Goal: Task Accomplishment & Management: Manage account settings

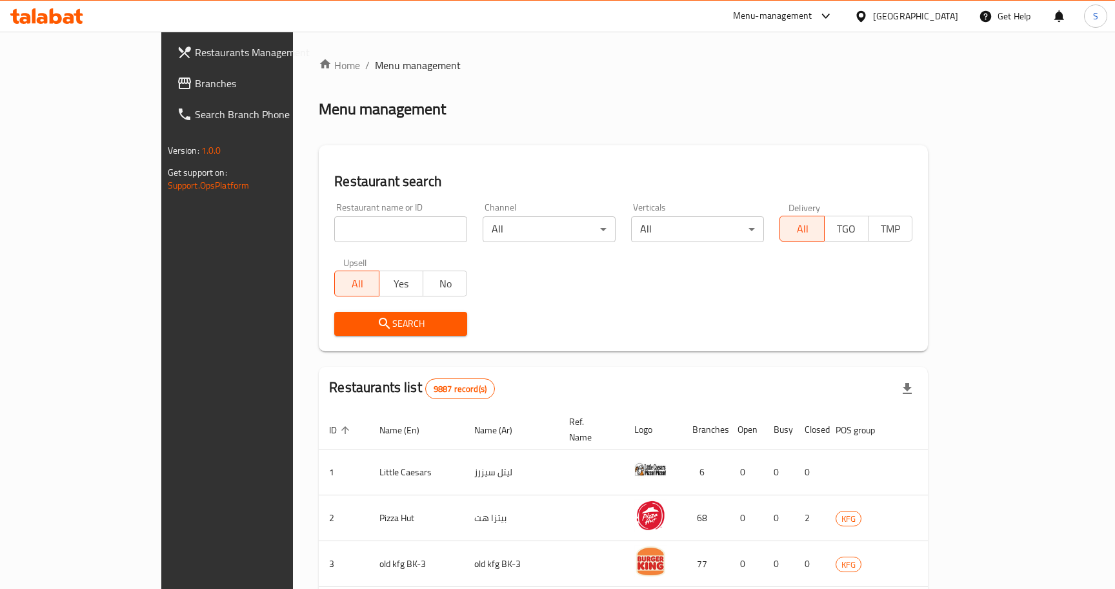
click at [873, 15] on div at bounding box center [864, 16] width 19 height 14
type input "ba"
click at [805, 109] on div "[GEOGRAPHIC_DATA]" at bounding box center [819, 103] width 85 height 14
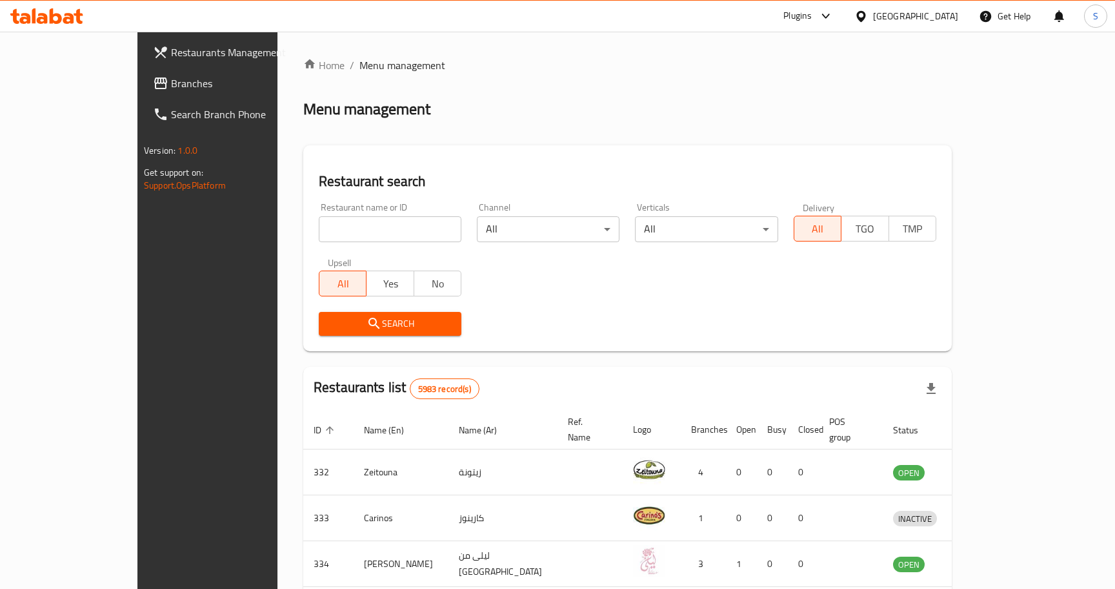
click at [319, 233] on input "search" at bounding box center [390, 229] width 143 height 26
paste input "23107"
type input "23107"
click button "Search" at bounding box center [390, 324] width 143 height 24
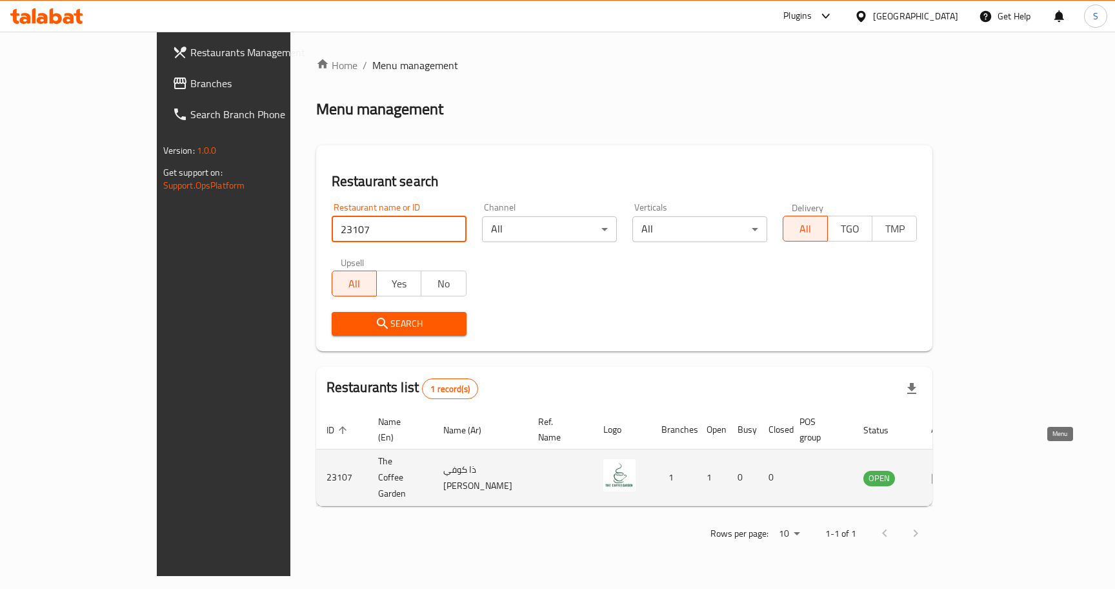
click at [946, 473] on icon "enhanced table" at bounding box center [939, 478] width 14 height 11
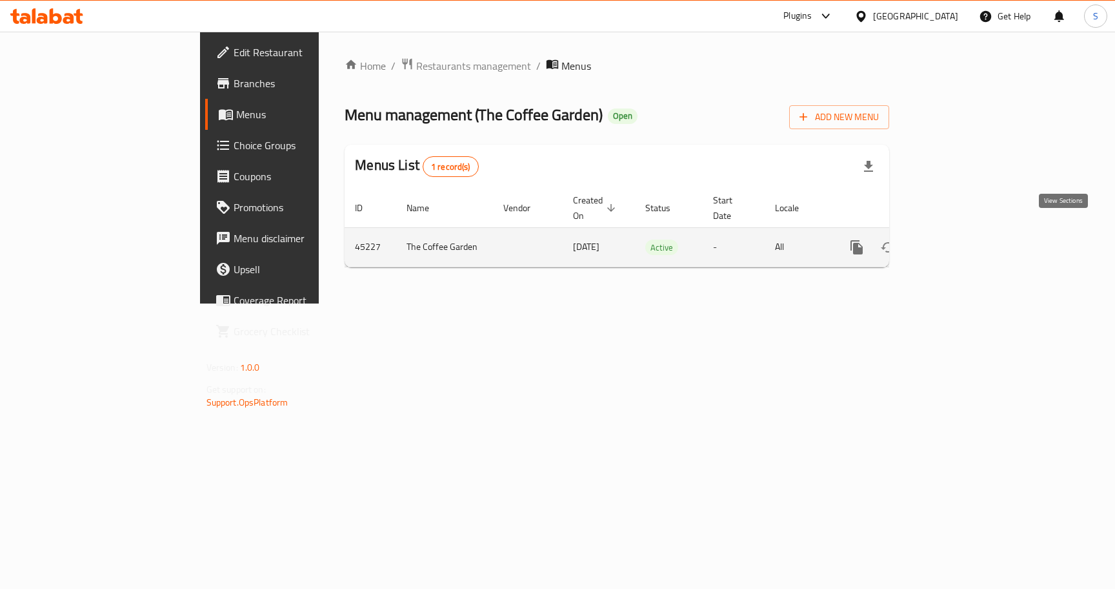
click at [958, 239] on icon "enhanced table" at bounding box center [949, 246] width 15 height 15
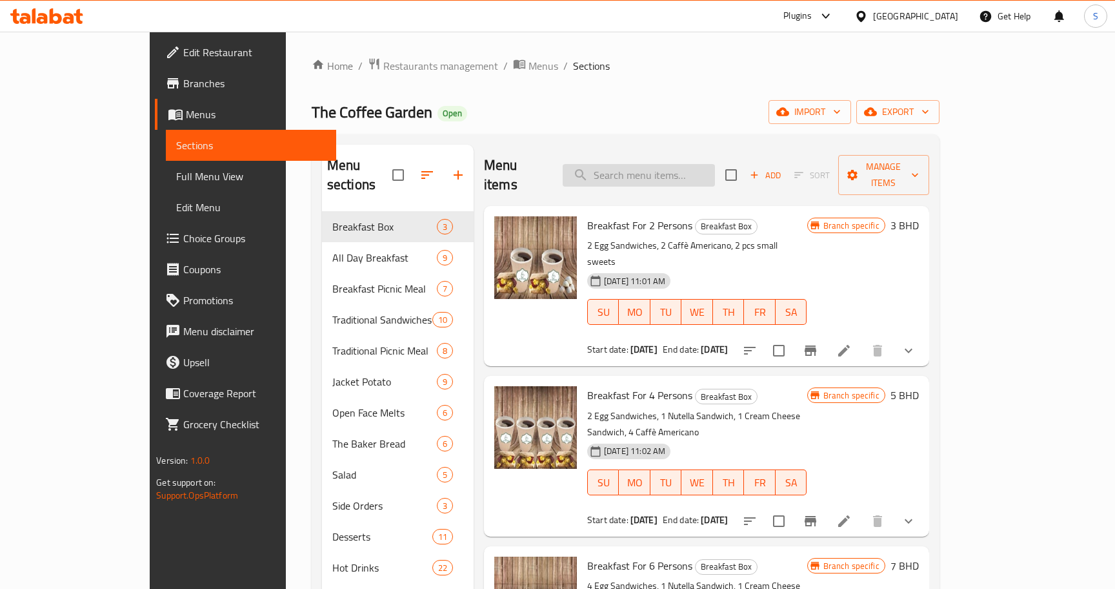
click at [653, 165] on input "search" at bounding box center [639, 175] width 152 height 23
paste input "Ultimate Turkey Sandwich"
type input "Ultimate Turkey Sandwich"
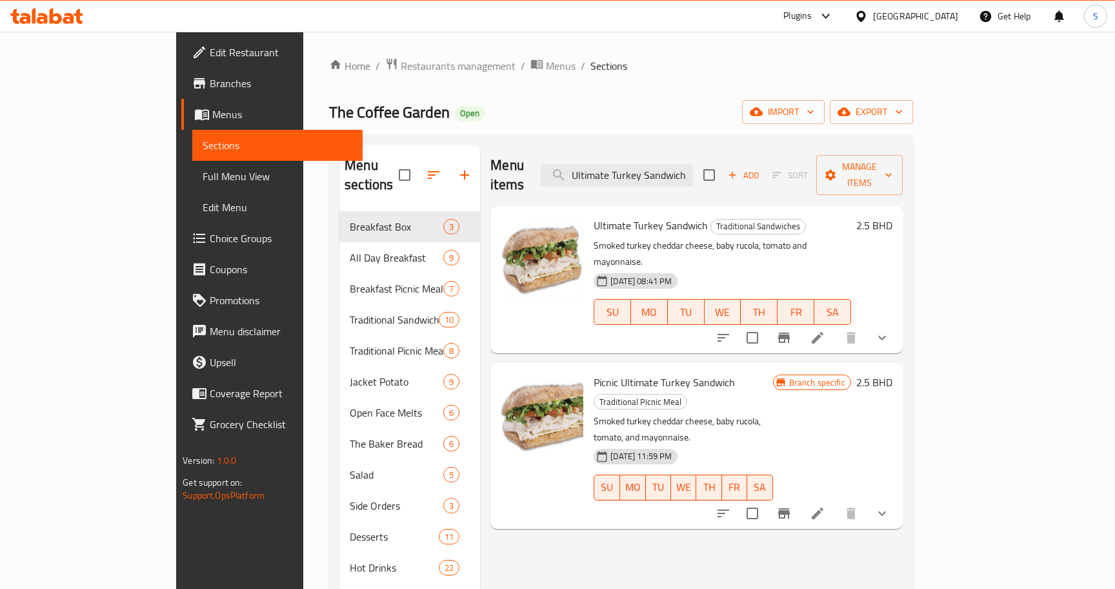
click at [676, 103] on div "The Coffee Garden Open import export" at bounding box center [621, 112] width 584 height 24
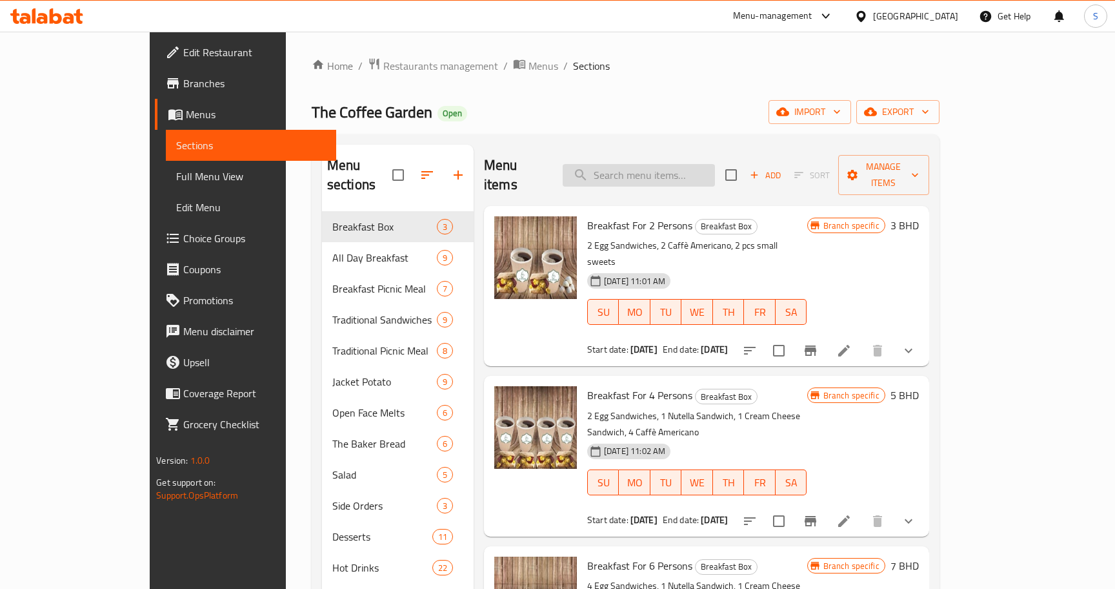
click at [645, 175] on input "search" at bounding box center [639, 175] width 152 height 23
paste input "Ultimate Turkey Sandwich"
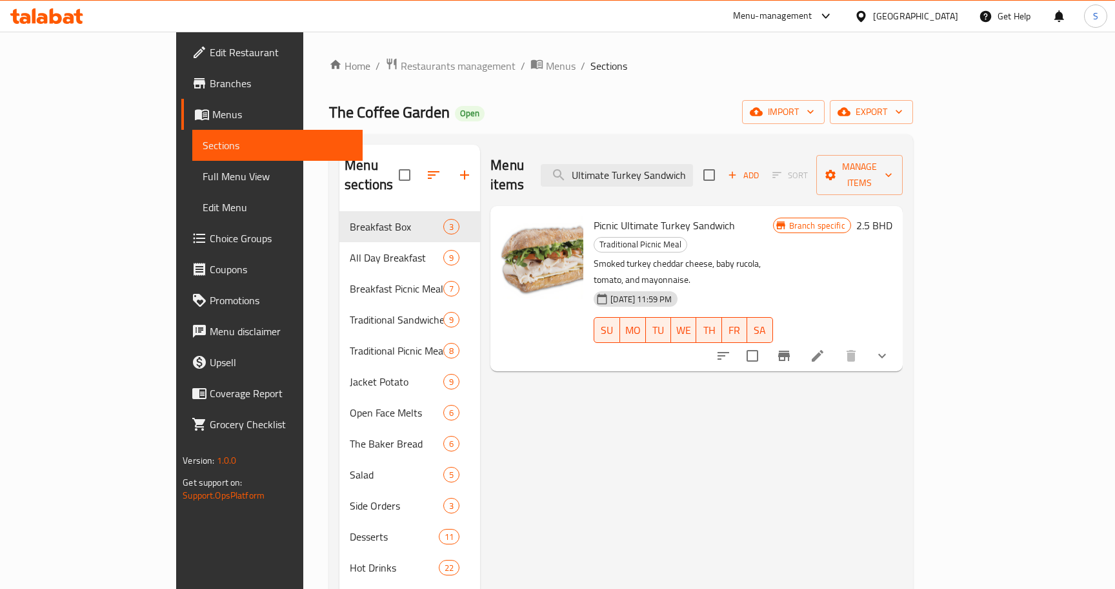
type input "Ultimate Turkey Sandwich"
click at [210, 88] on span "Branches" at bounding box center [281, 83] width 143 height 15
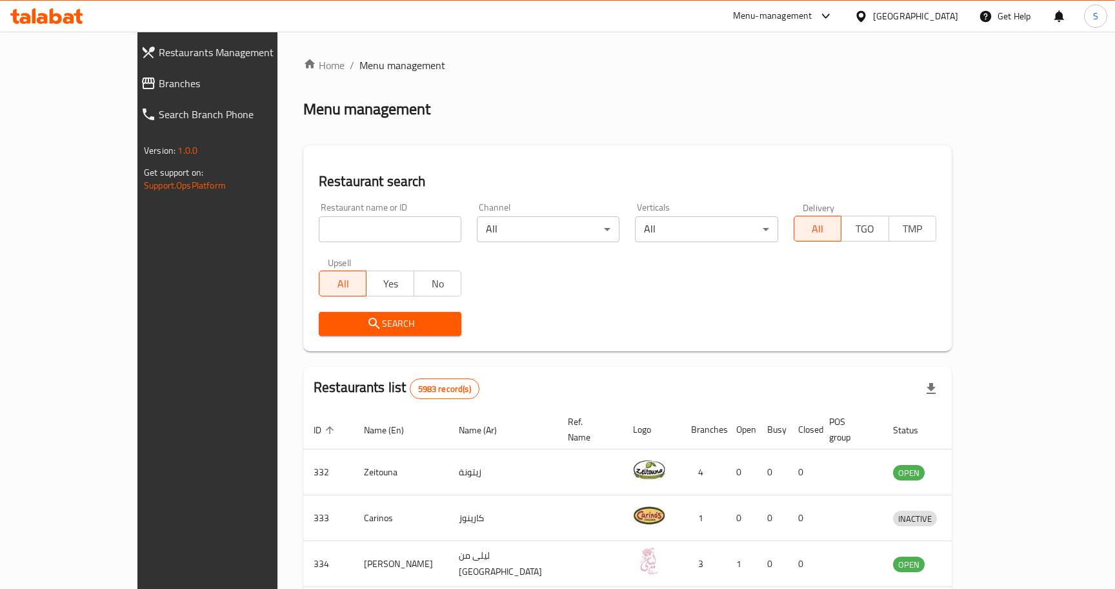
click at [319, 227] on input "search" at bounding box center [390, 229] width 143 height 26
paste input "618786"
type input "618786"
click button "Search" at bounding box center [390, 324] width 143 height 24
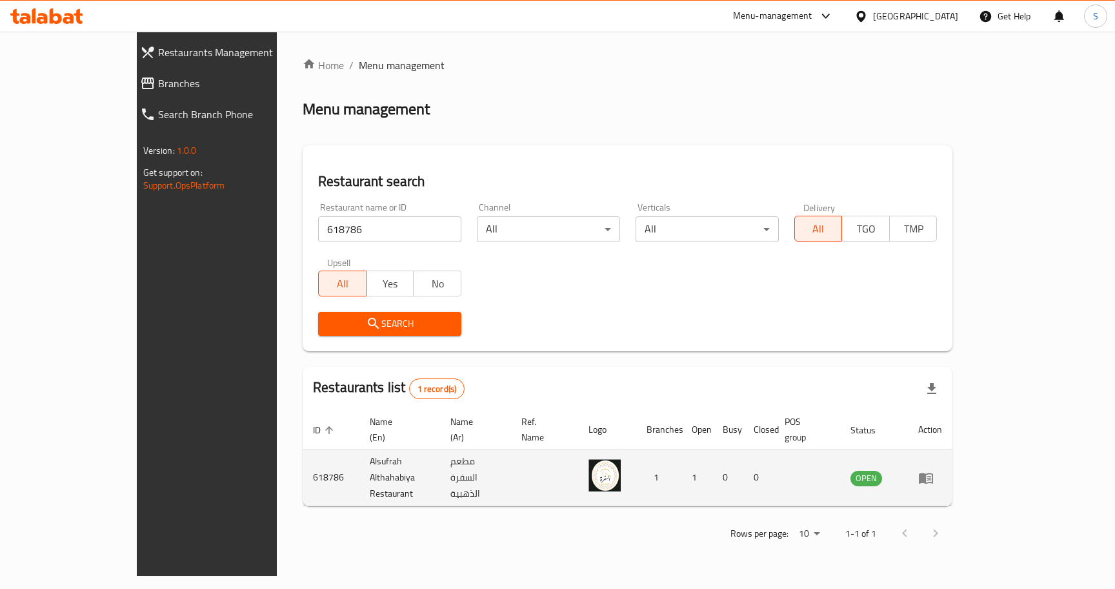
click at [931, 476] on icon "enhanced table" at bounding box center [929, 478] width 5 height 5
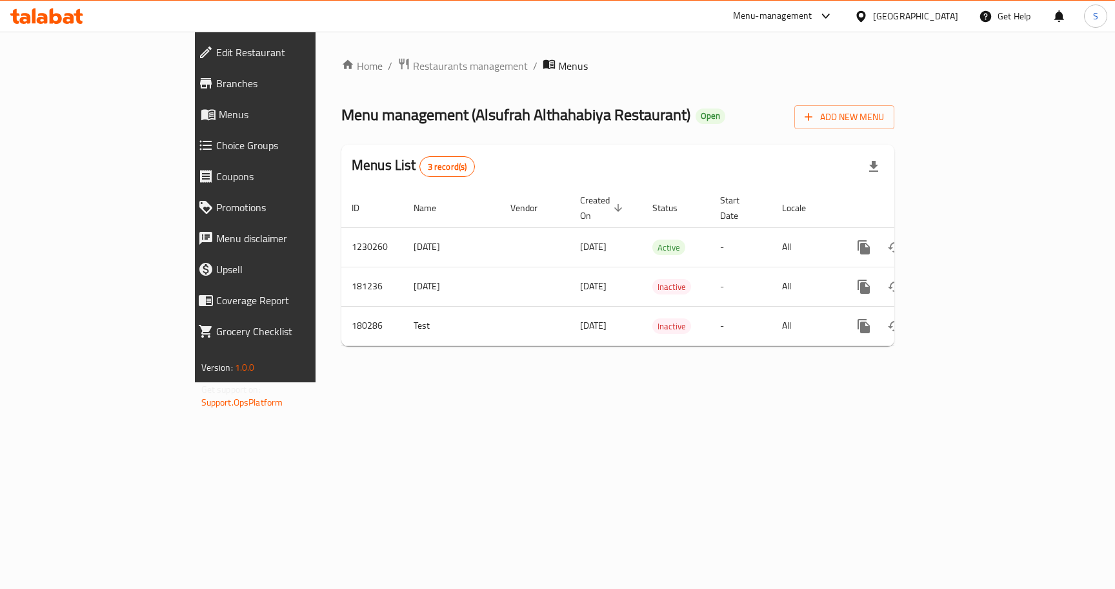
click at [216, 88] on span "Branches" at bounding box center [293, 83] width 155 height 15
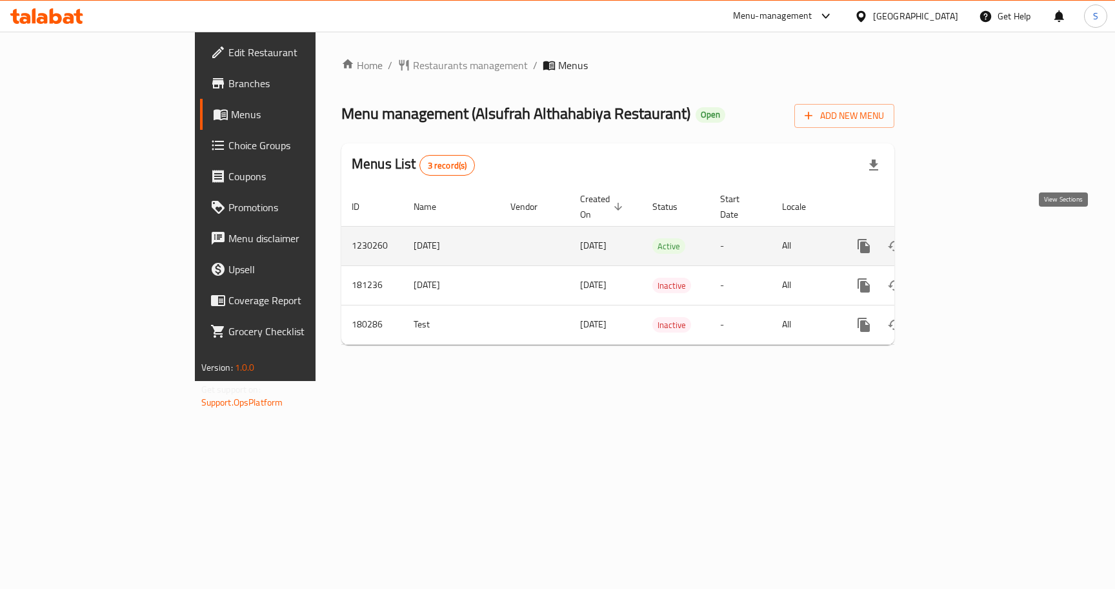
click at [973, 230] on link "enhanced table" at bounding box center [957, 245] width 31 height 31
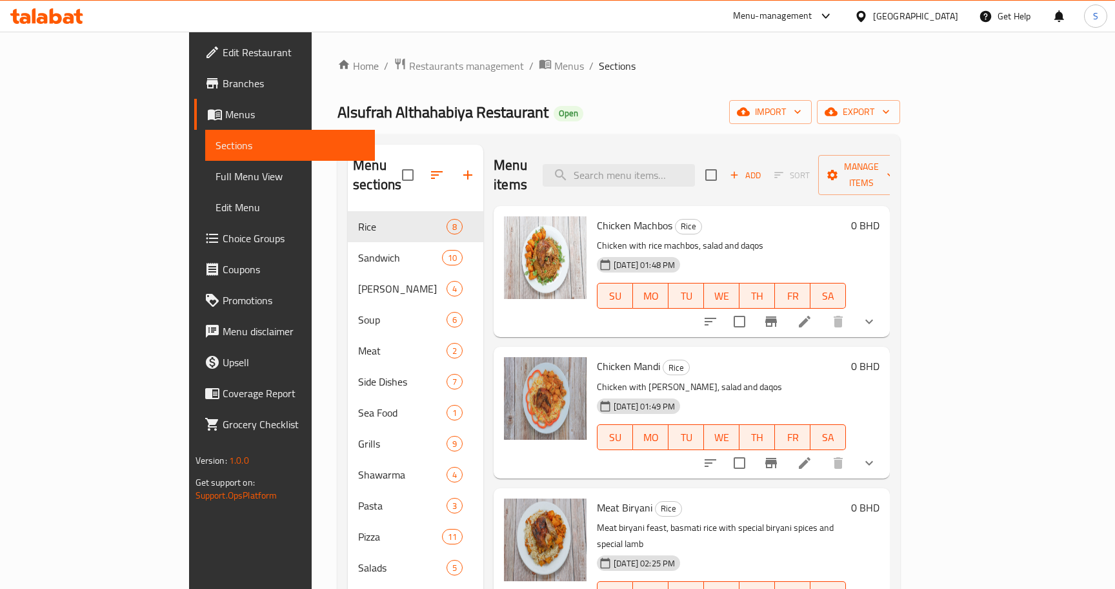
click at [223, 79] on span "Branches" at bounding box center [294, 83] width 143 height 15
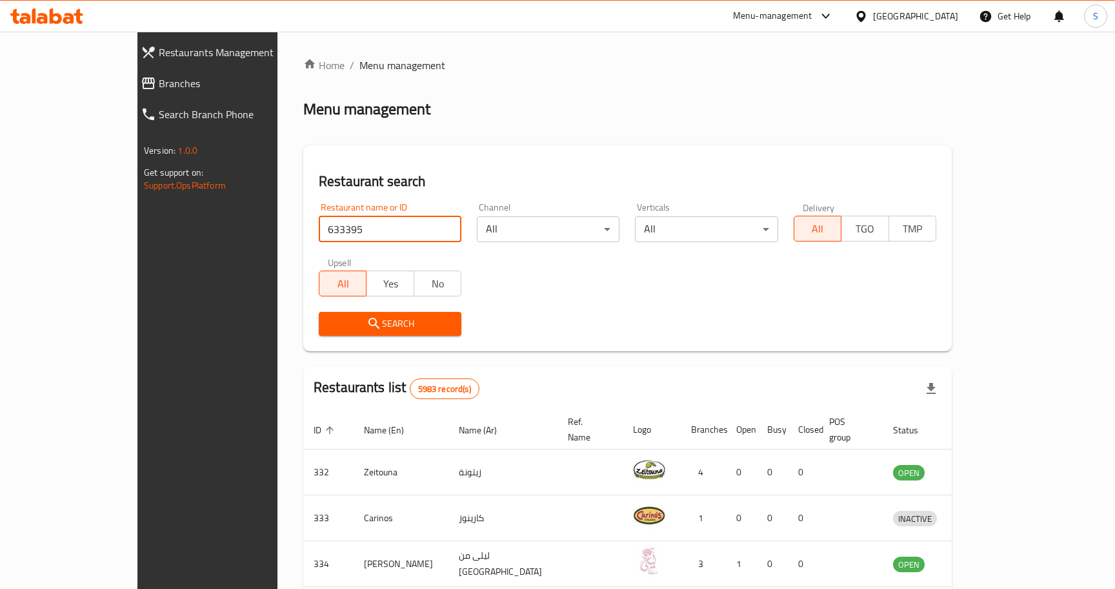
type input "633395"
click button "Search" at bounding box center [390, 324] width 143 height 24
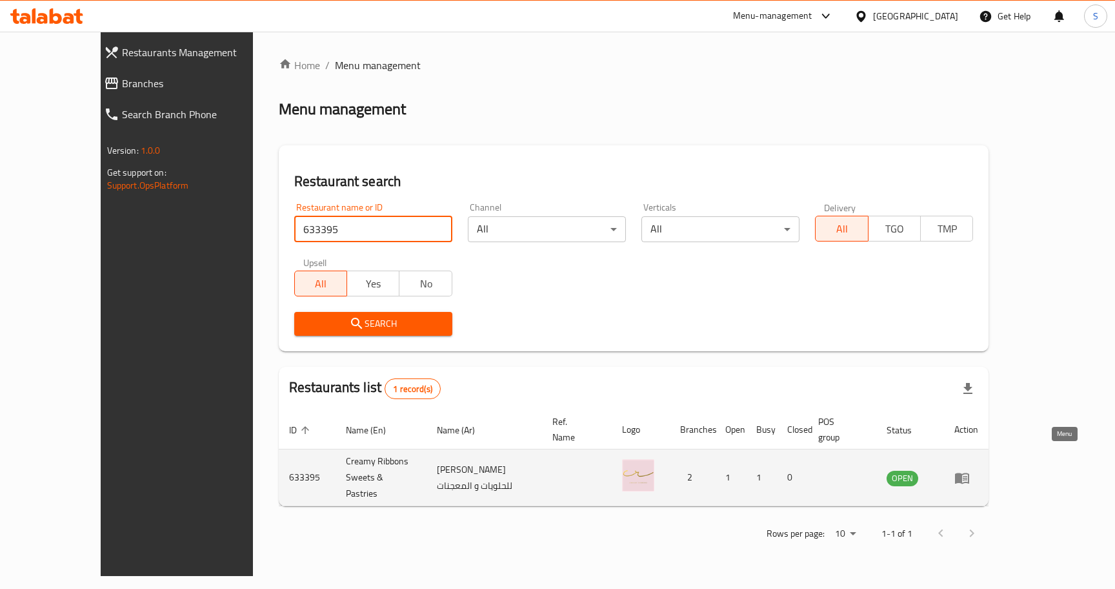
click at [970, 470] on icon "enhanced table" at bounding box center [962, 477] width 15 height 15
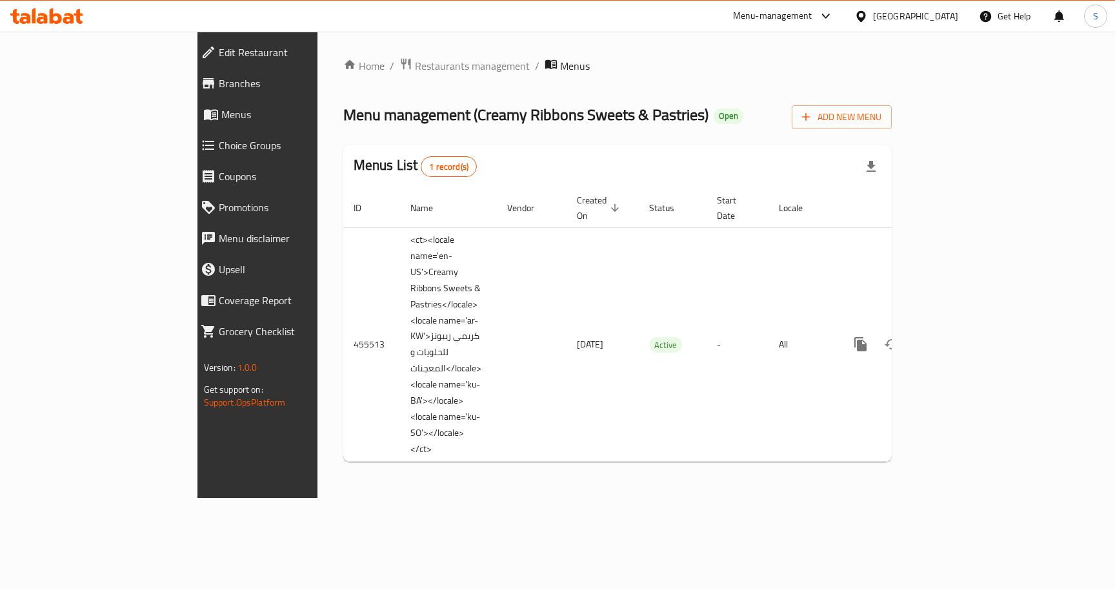
click at [219, 79] on span "Branches" at bounding box center [296, 83] width 155 height 15
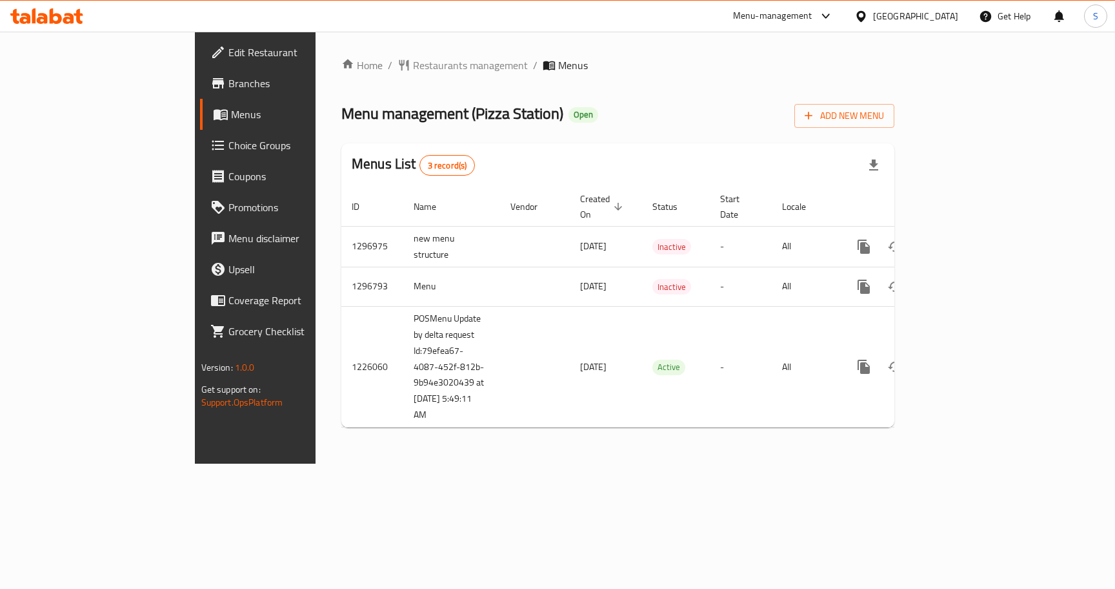
click at [580, 198] on span "Created On sorted descending" at bounding box center [603, 206] width 46 height 31
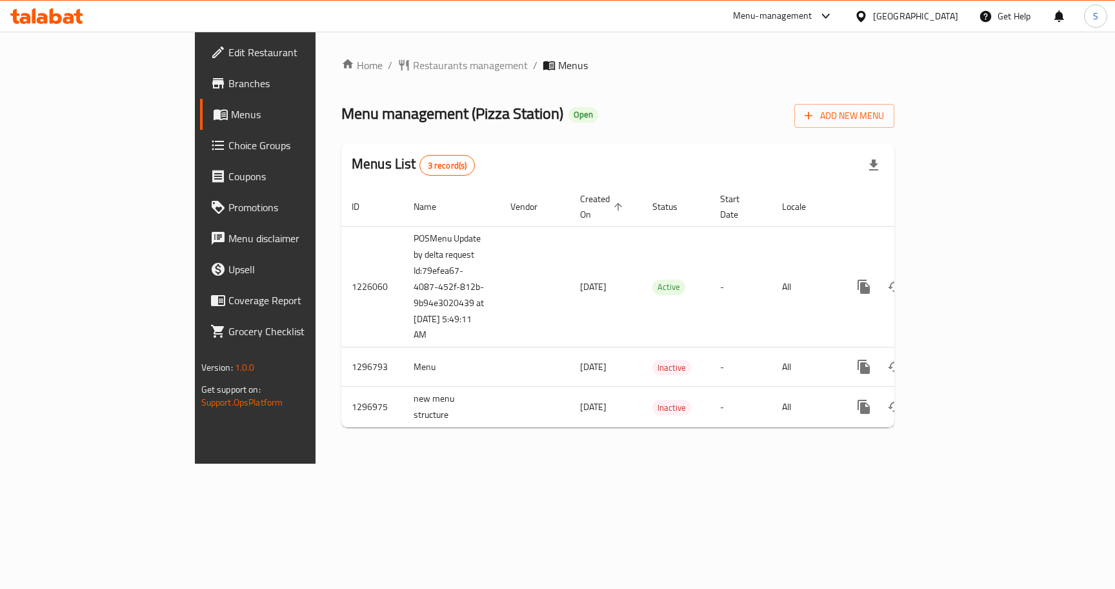
click at [580, 202] on span "Created On sorted ascending" at bounding box center [603, 206] width 46 height 31
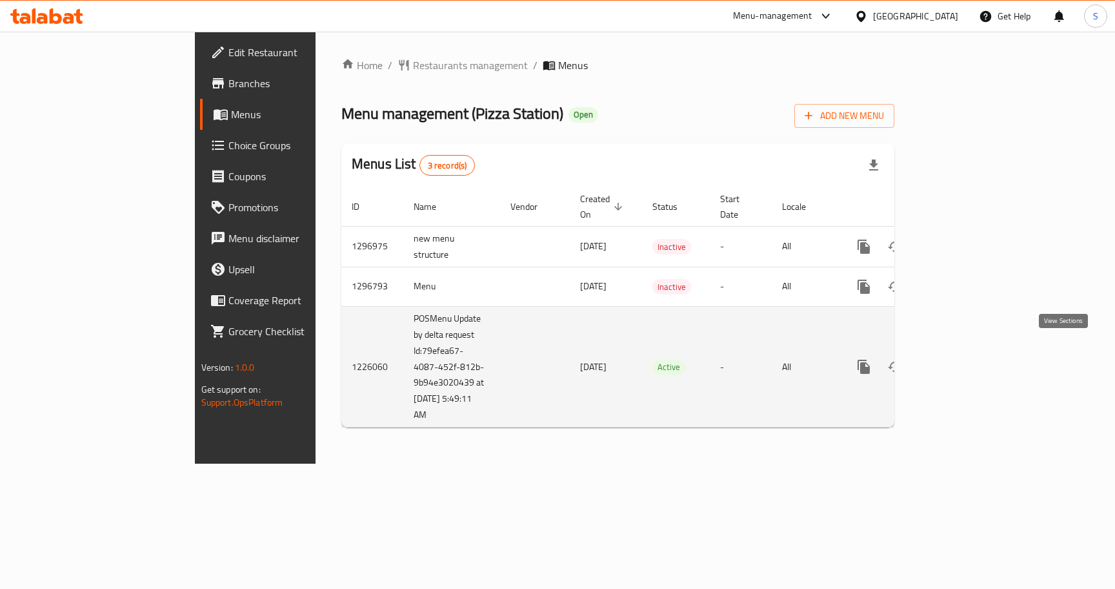
click at [963, 361] on icon "enhanced table" at bounding box center [957, 367] width 12 height 12
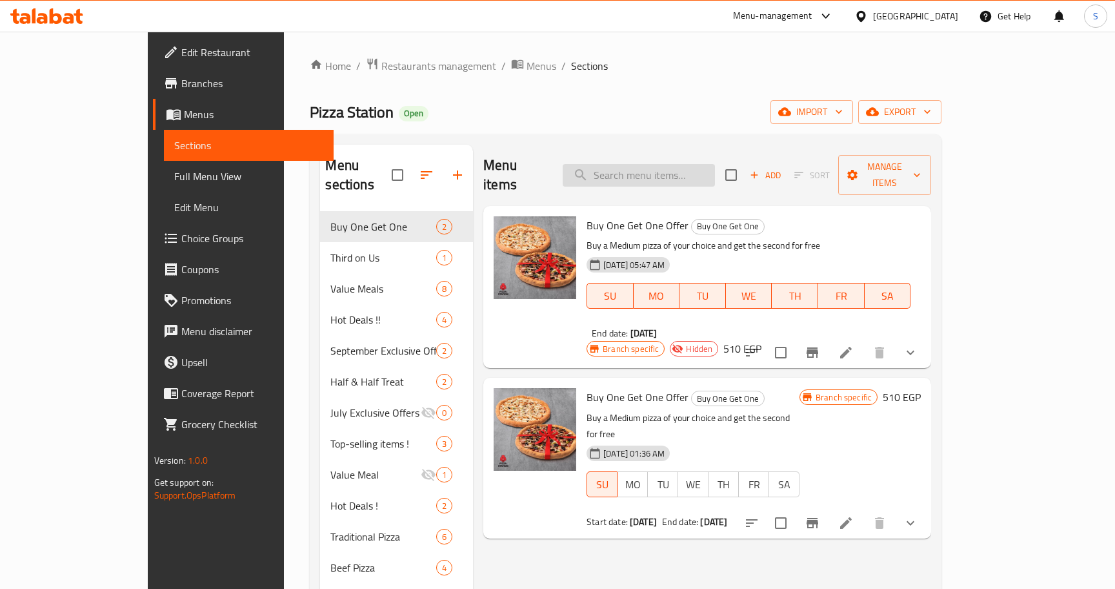
click at [715, 174] on input "search" at bounding box center [639, 175] width 152 height 23
paste input "Buy One Get One Offer"
type input "Buy One Get One Offer"
click at [854, 345] on icon at bounding box center [846, 352] width 15 height 15
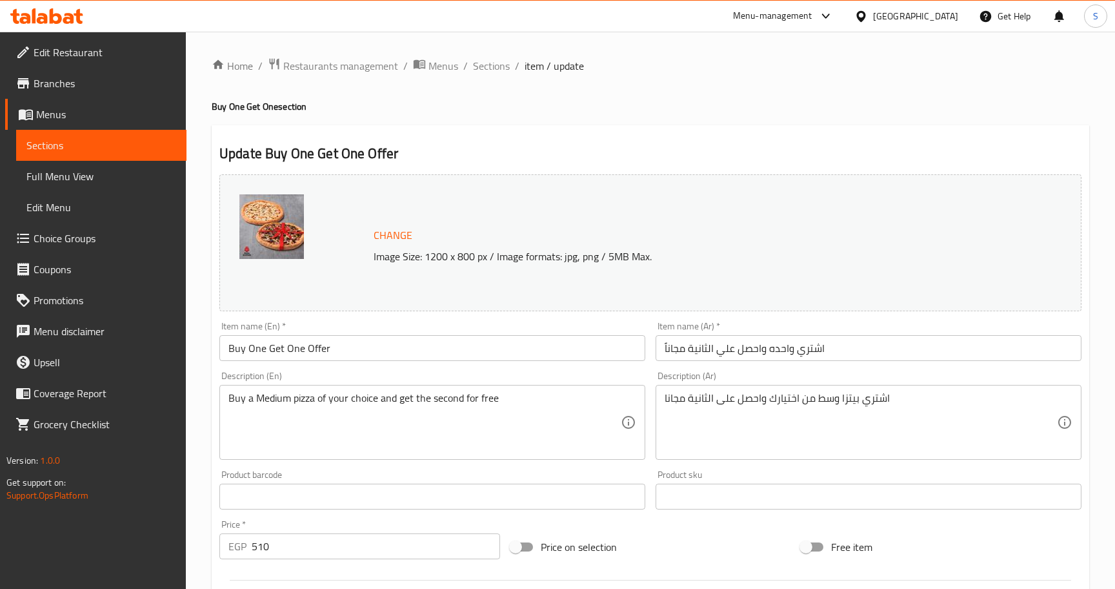
click at [946, 14] on div "[GEOGRAPHIC_DATA]" at bounding box center [915, 16] width 85 height 14
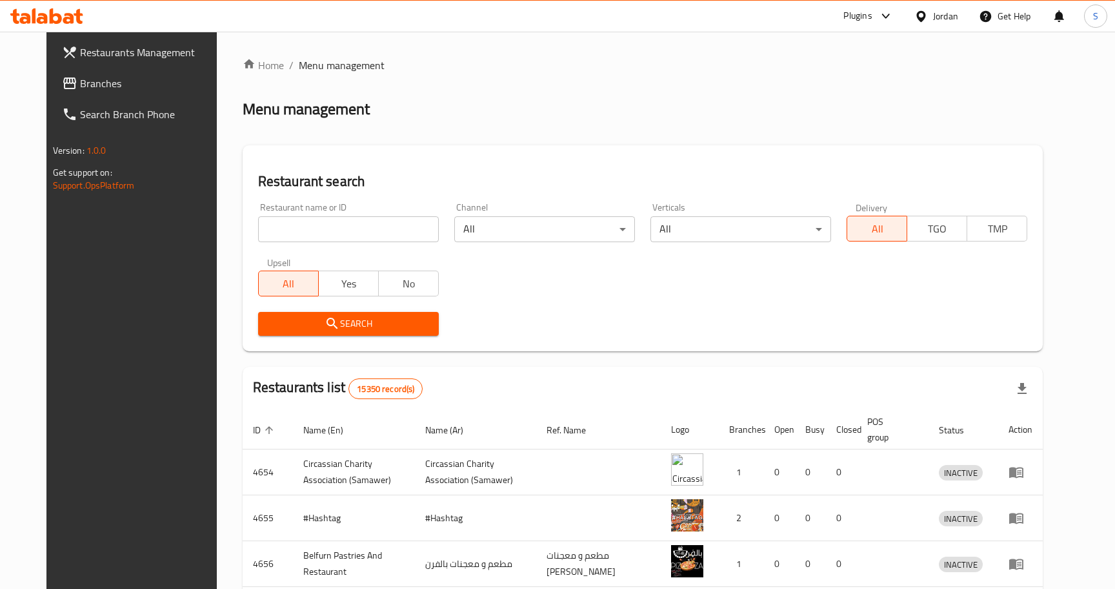
click at [85, 85] on div at bounding box center [557, 294] width 1115 height 589
click at [64, 81] on div at bounding box center [557, 294] width 1115 height 589
click at [80, 83] on span "Branches" at bounding box center [151, 83] width 143 height 15
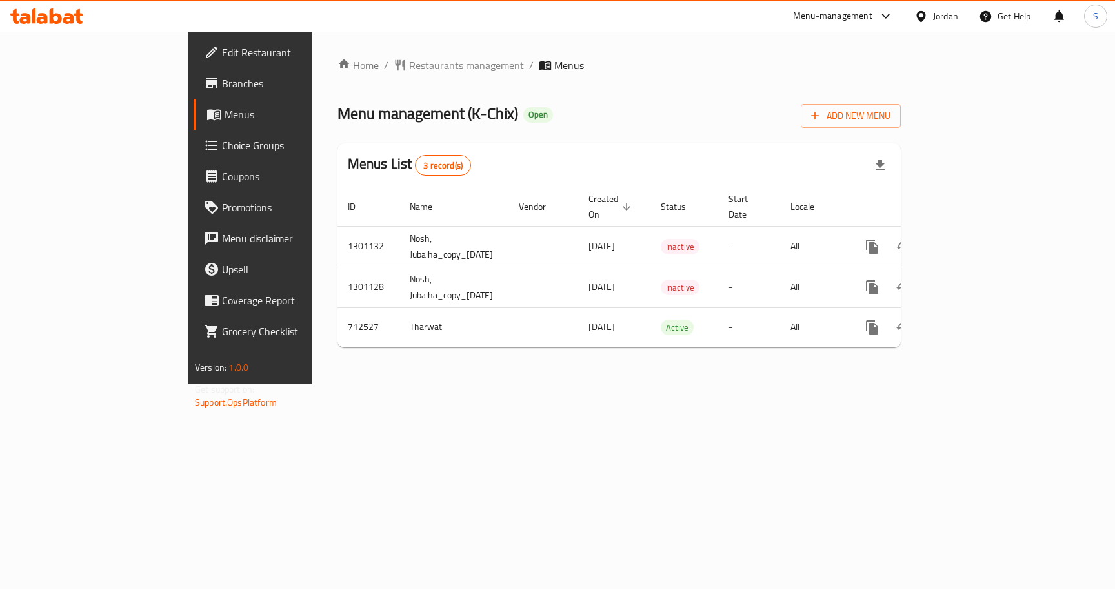
click at [222, 85] on span "Branches" at bounding box center [293, 83] width 143 height 15
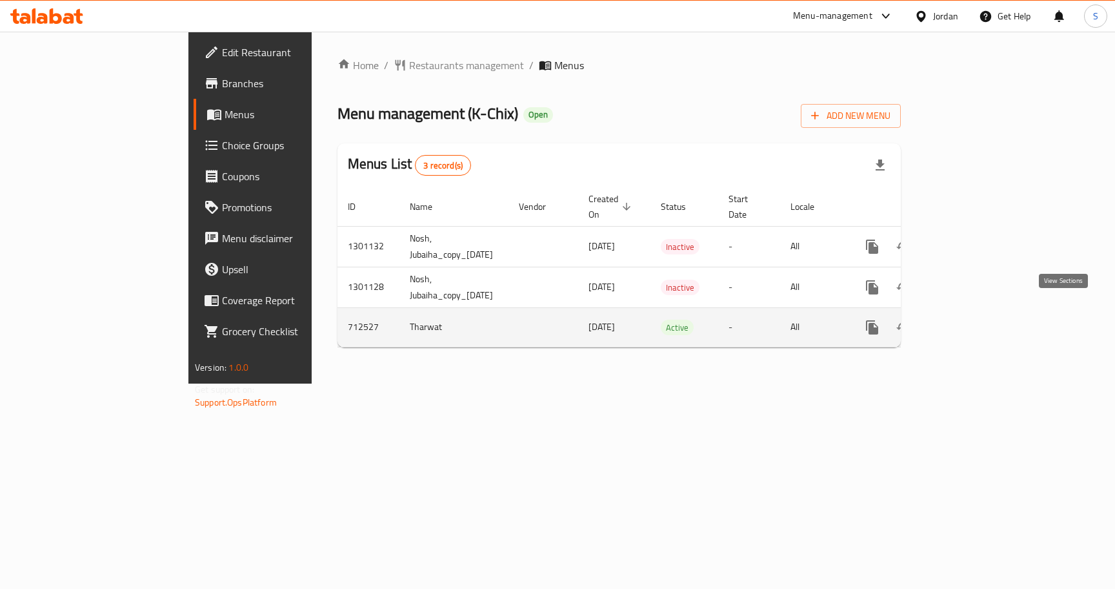
click at [973, 320] on icon "enhanced table" at bounding box center [965, 327] width 15 height 15
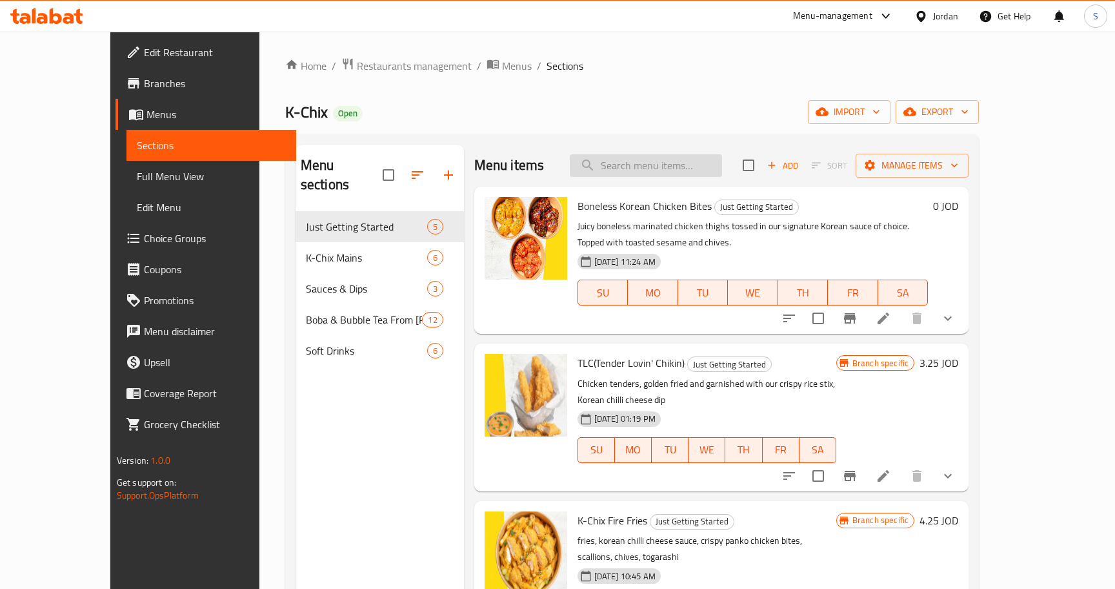
click at [700, 157] on input "search" at bounding box center [646, 165] width 152 height 23
paste input "Mix it up"
type input "Mix it up"
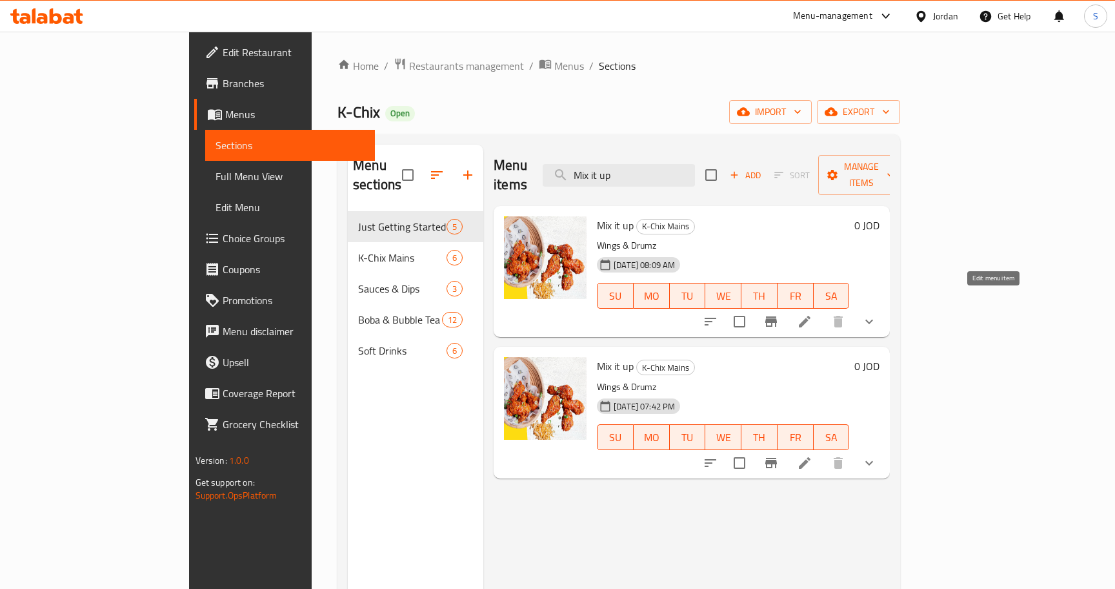
click at [813, 314] on icon at bounding box center [804, 321] width 15 height 15
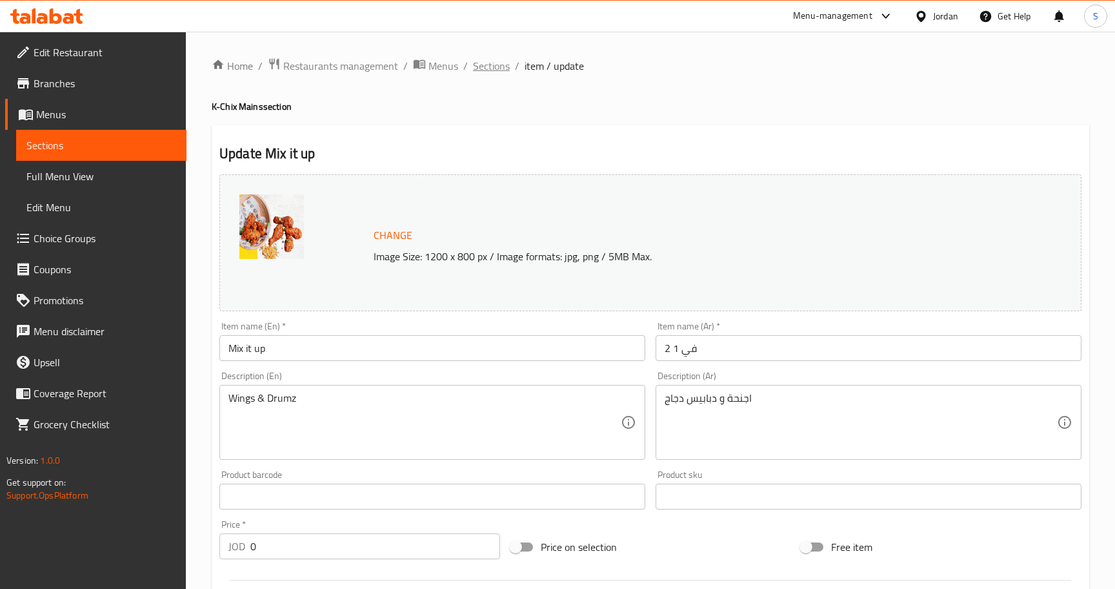
click at [473, 65] on span "Sections" at bounding box center [491, 65] width 37 height 15
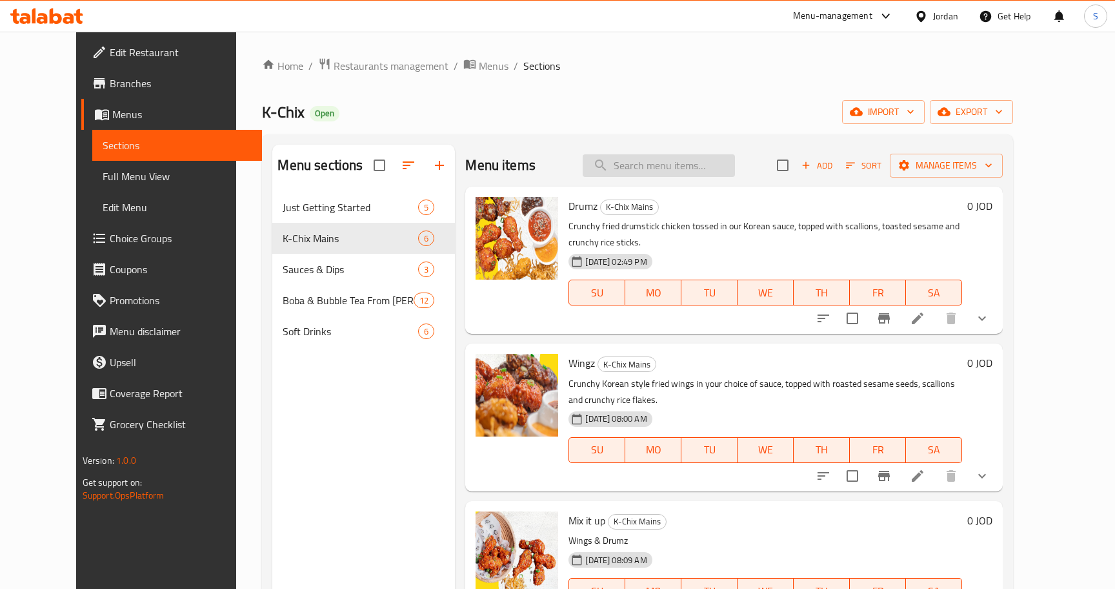
click at [698, 170] on input "search" at bounding box center [659, 165] width 152 height 23
paste input "Mix it up"
type input "Mix it up"
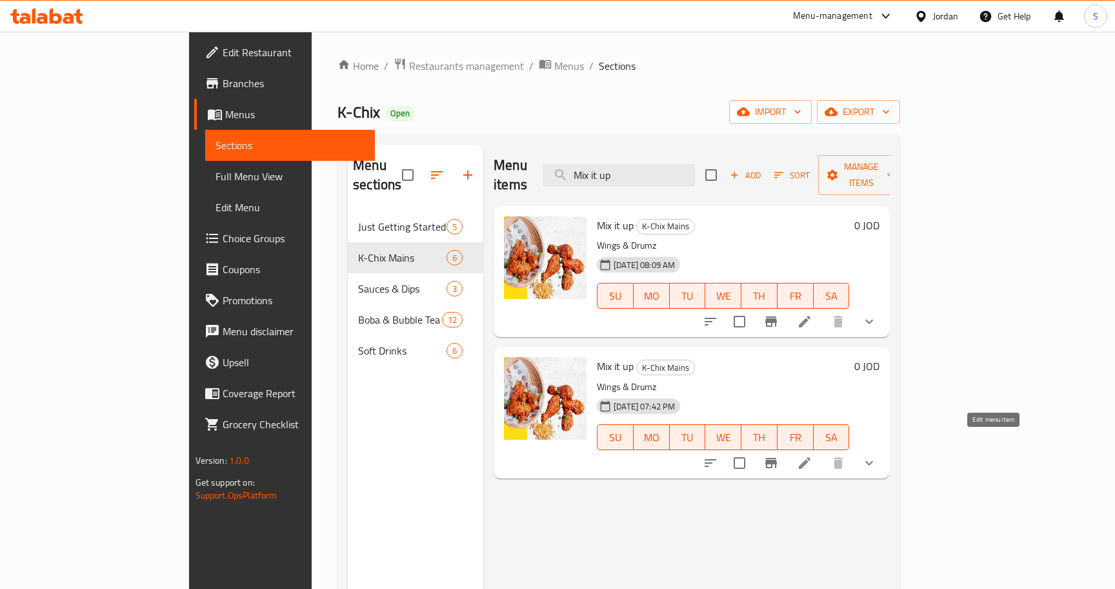
click at [811, 457] on icon at bounding box center [805, 463] width 12 height 12
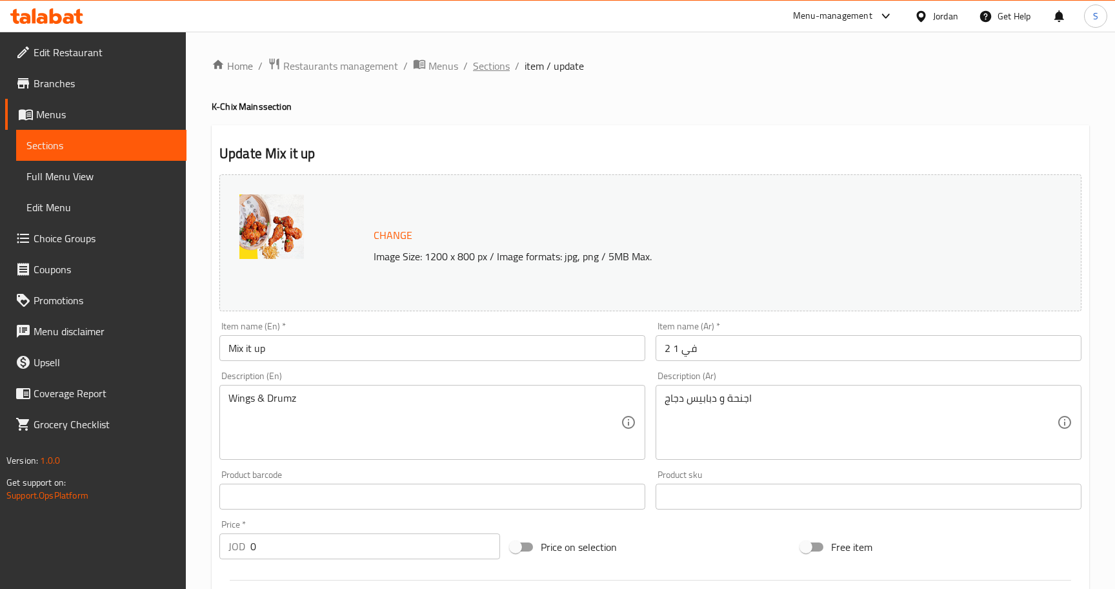
click at [493, 61] on span "Sections" at bounding box center [491, 65] width 37 height 15
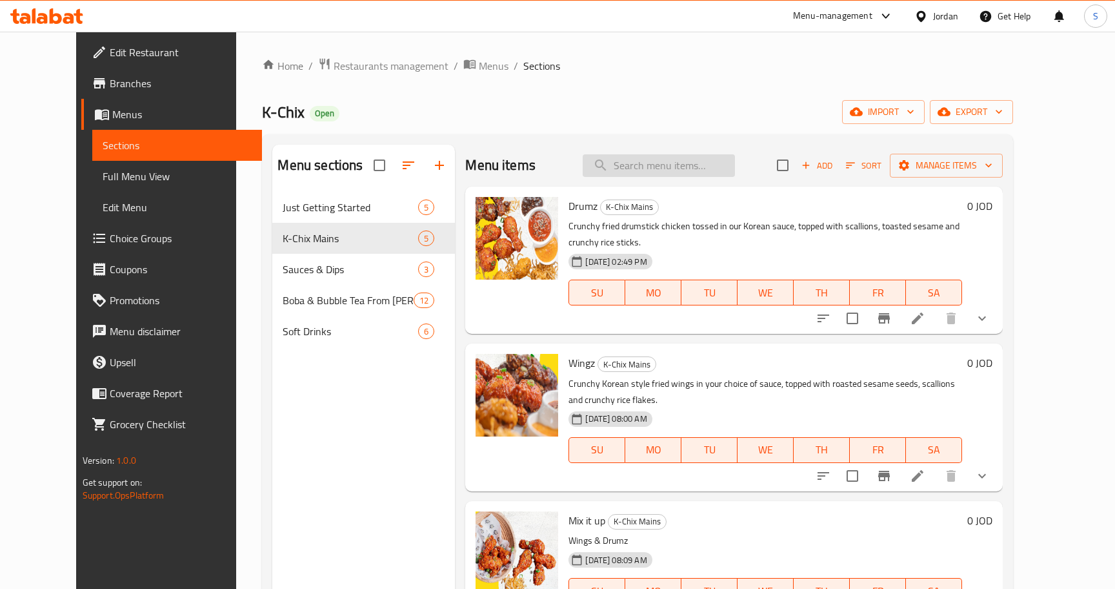
click at [725, 156] on input "search" at bounding box center [659, 165] width 152 height 23
paste input "Mix it up"
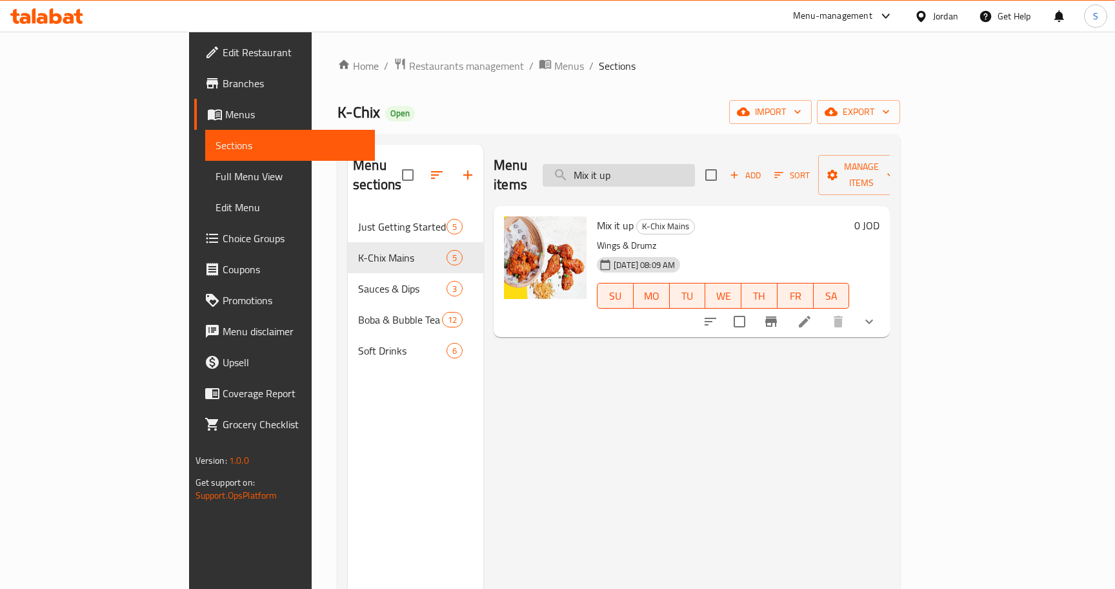
click at [695, 167] on input "Mix it up" at bounding box center [619, 175] width 152 height 23
paste input "Wingz"
type input "Wingz"
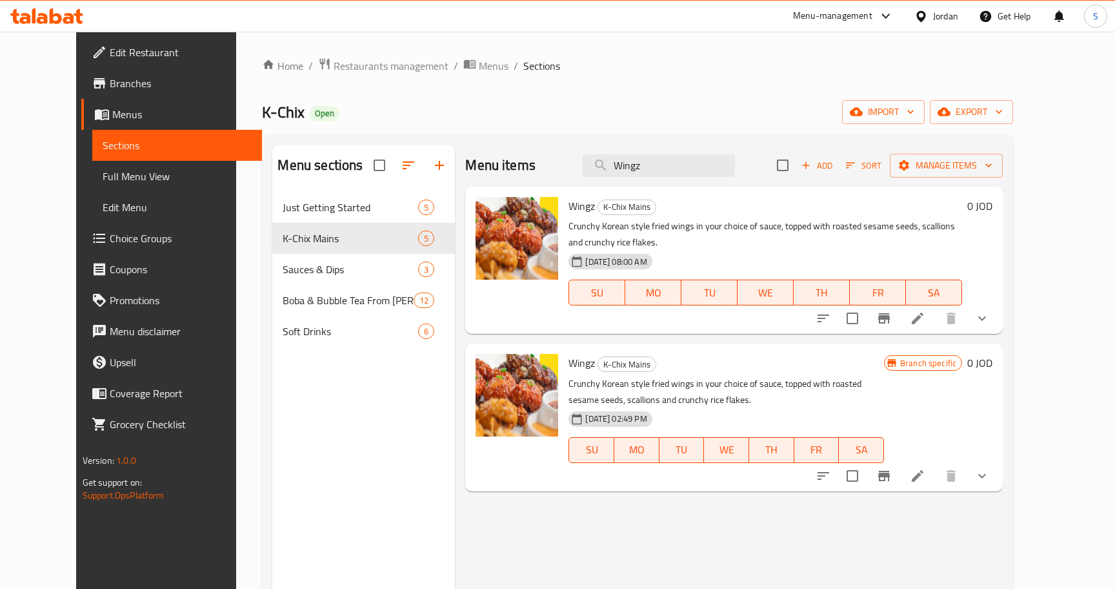
click at [926, 468] on icon at bounding box center [917, 475] width 15 height 15
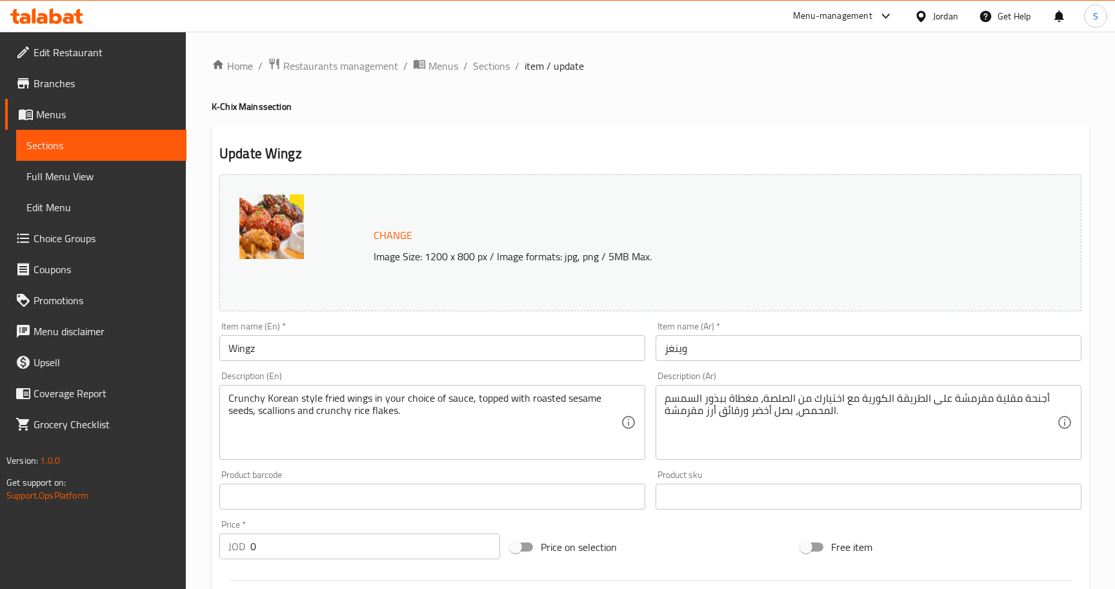
click at [926, 17] on icon at bounding box center [922, 17] width 14 height 14
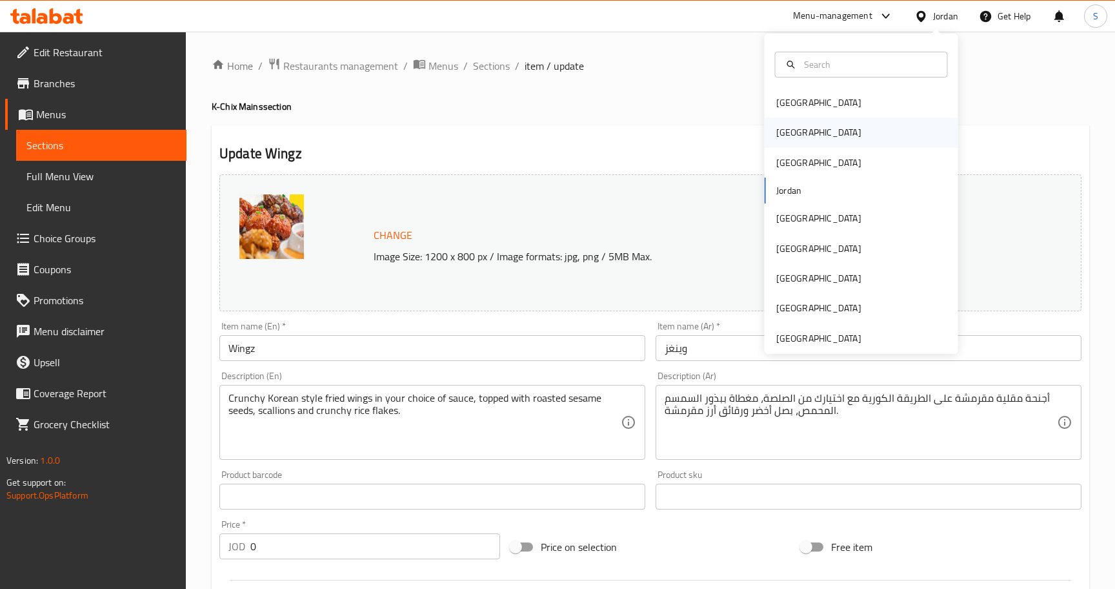
click at [824, 118] on div "[GEOGRAPHIC_DATA]" at bounding box center [862, 132] width 194 height 30
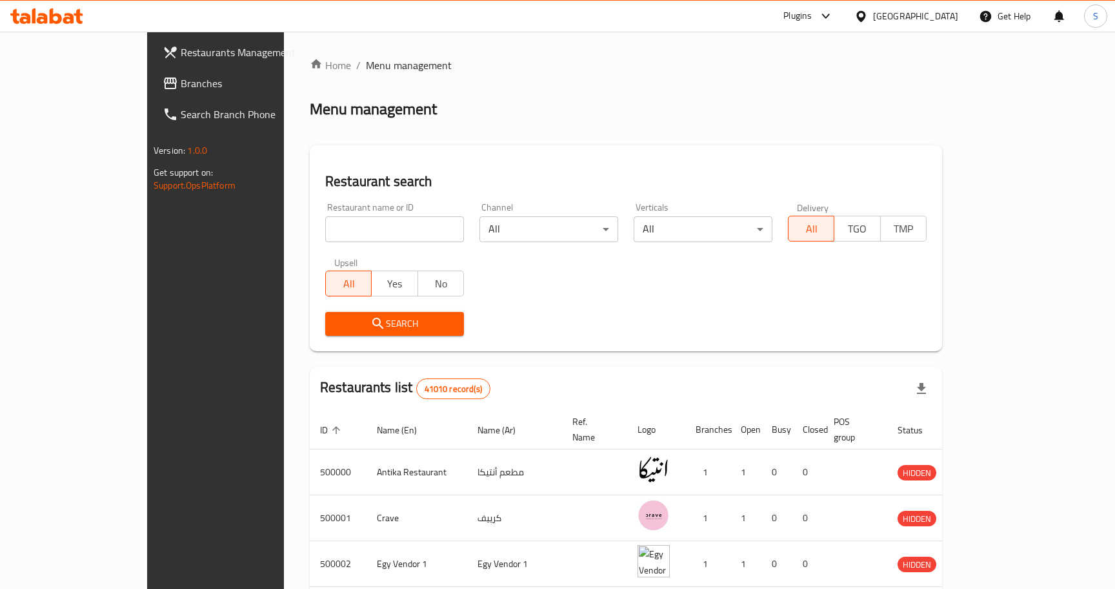
click at [181, 88] on span "Branches" at bounding box center [252, 83] width 143 height 15
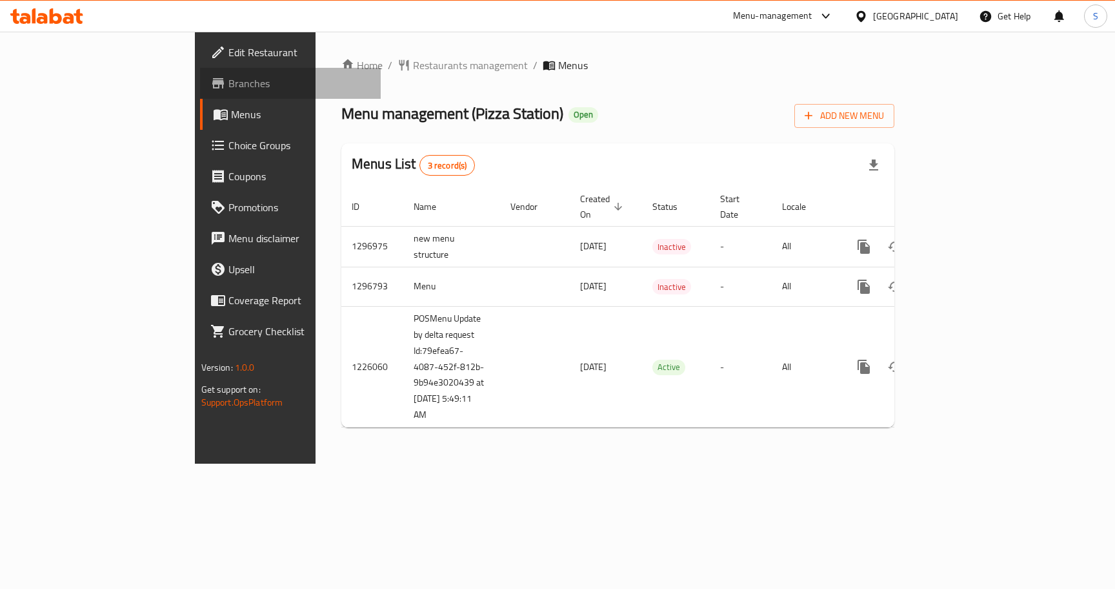
click at [229, 84] on span "Branches" at bounding box center [300, 83] width 143 height 15
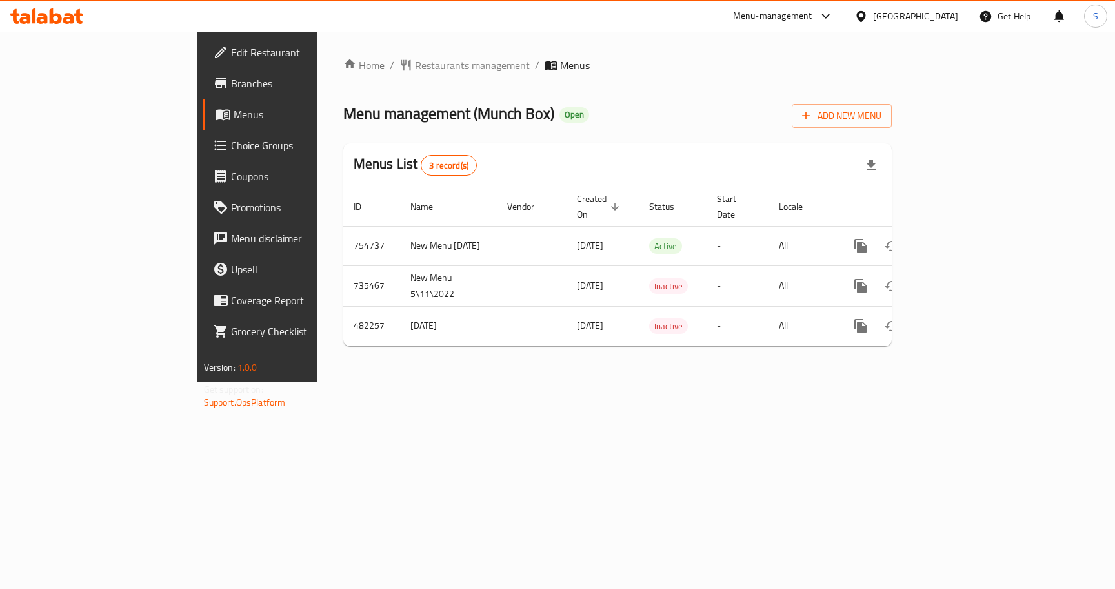
click at [231, 48] on span "Edit Restaurant" at bounding box center [302, 52] width 143 height 15
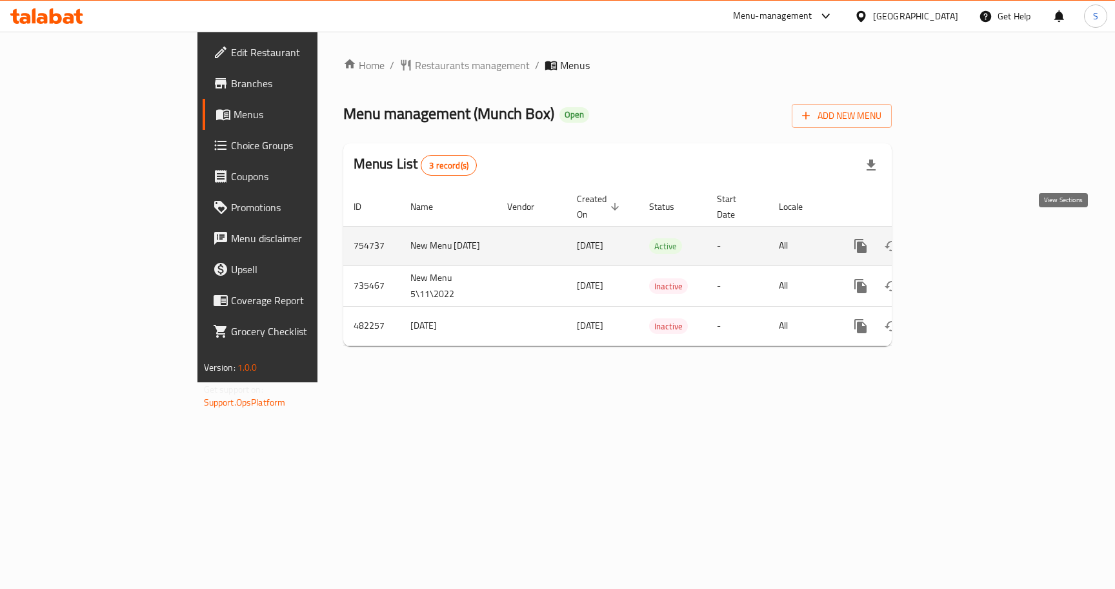
click at [962, 238] on icon "enhanced table" at bounding box center [953, 245] width 15 height 15
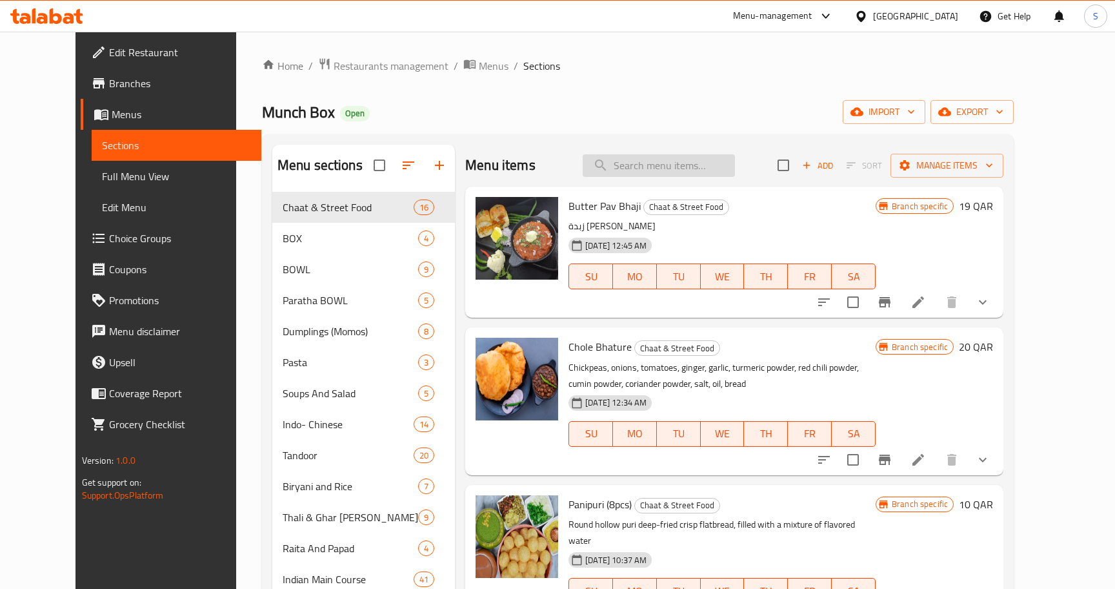
click at [671, 165] on input "search" at bounding box center [659, 165] width 152 height 23
paste input "Rajma [PERSON_NAME] Box Kidney Beans With Choice Of Rice"
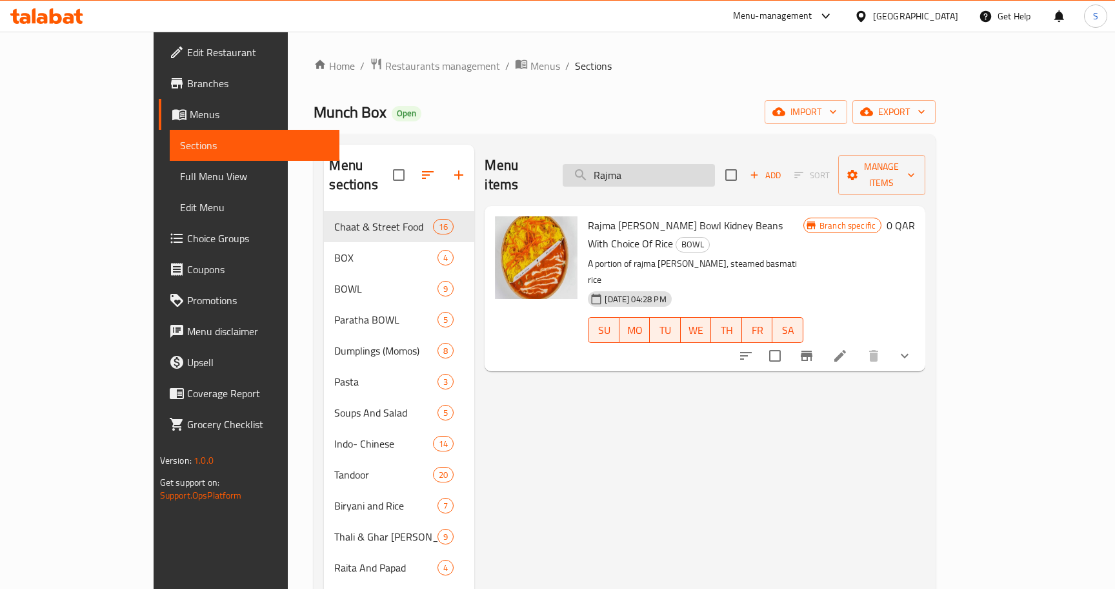
click at [681, 164] on input "Rajma" at bounding box center [639, 175] width 152 height 23
paste input "[PERSON_NAME] Bowl Kidney Beans With Choice Of Rice"
type input "Rajma [PERSON_NAME] Bowl Kidney Beans With Choice Of Rice"
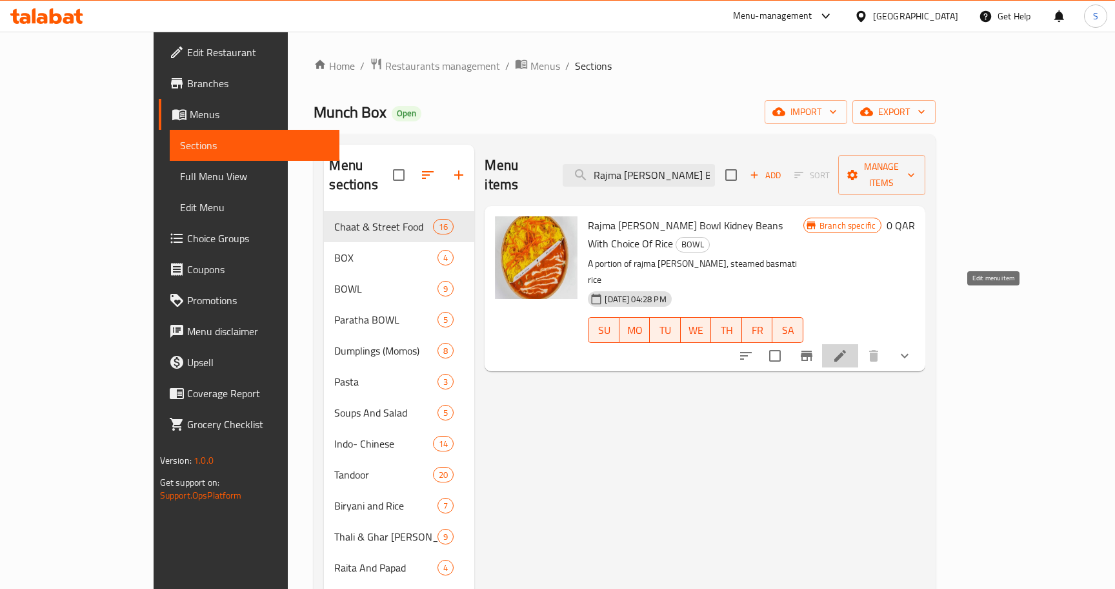
click at [848, 348] on icon at bounding box center [840, 355] width 15 height 15
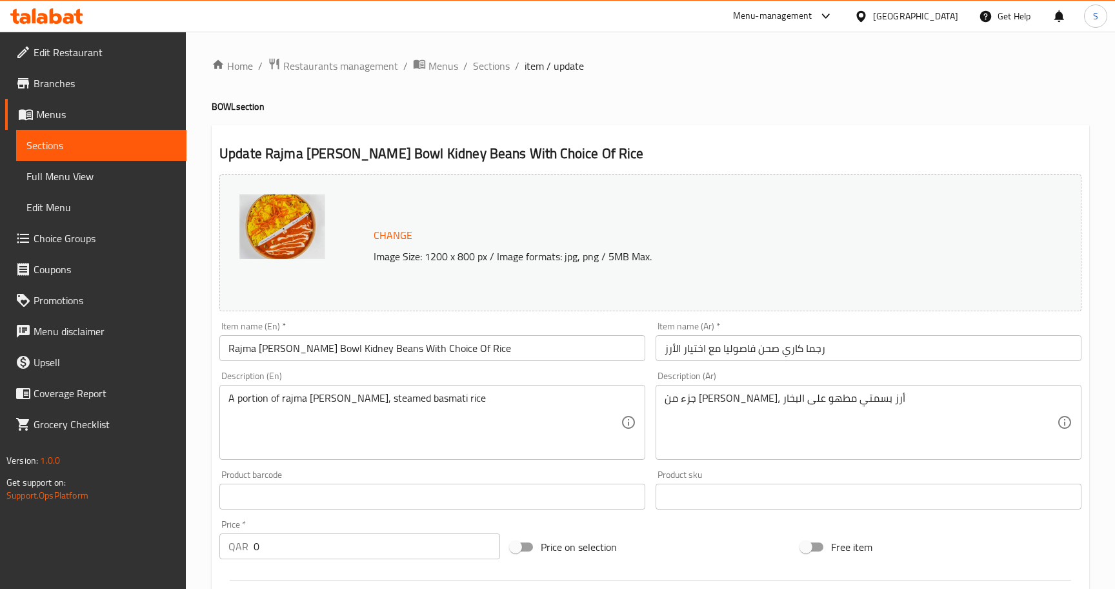
click at [944, 15] on div "[GEOGRAPHIC_DATA]" at bounding box center [915, 16] width 85 height 14
type input "ira"
click at [801, 99] on div "[GEOGRAPHIC_DATA]" at bounding box center [819, 103] width 106 height 30
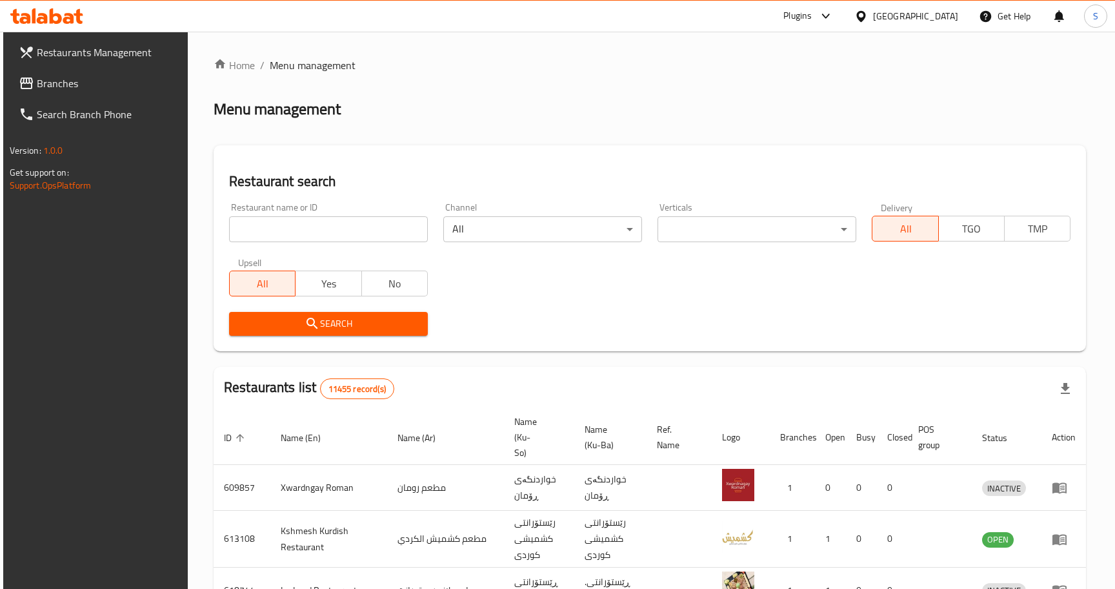
click at [77, 76] on span "Branches" at bounding box center [108, 83] width 143 height 15
